Goal: Find specific page/section: Find specific page/section

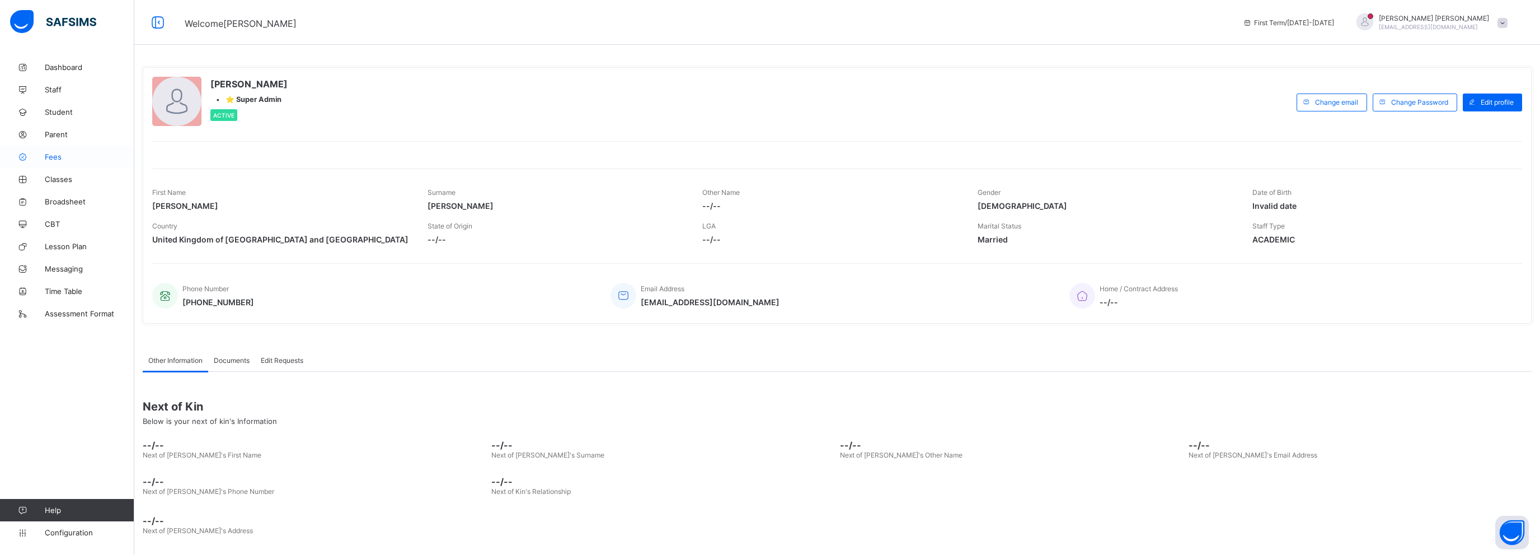
click at [70, 157] on span "Fees" at bounding box center [90, 156] width 90 height 9
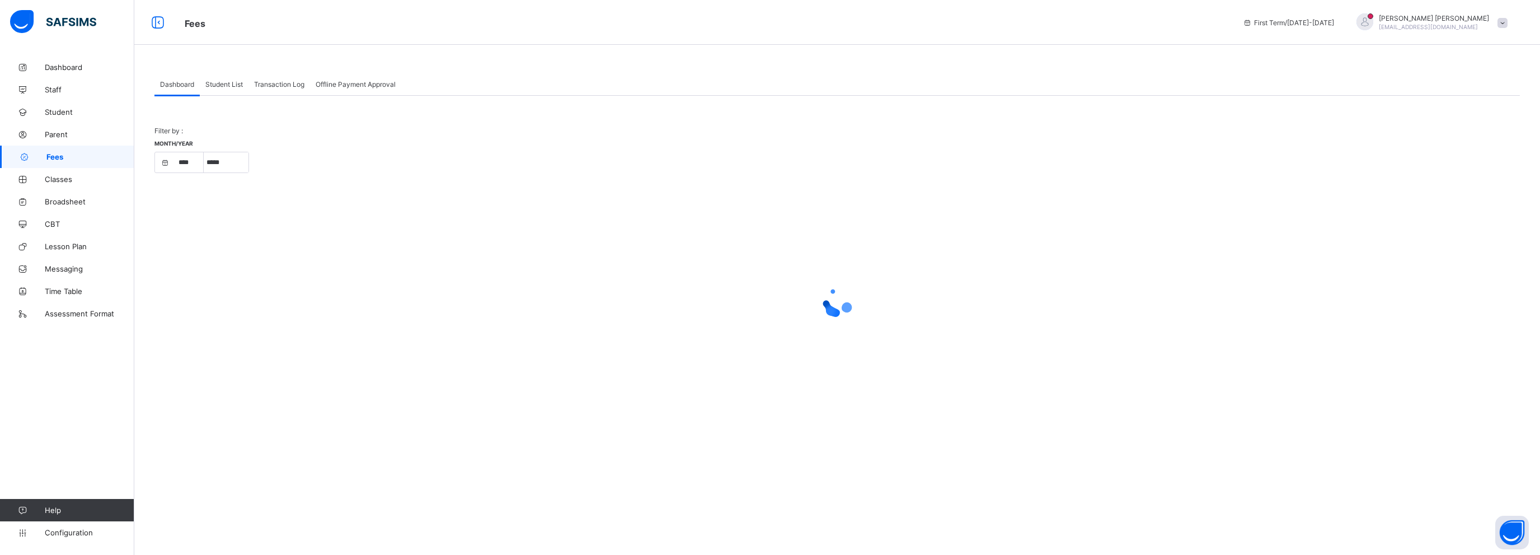
select select "****"
select select "*"
